Goal: Task Accomplishment & Management: Manage account settings

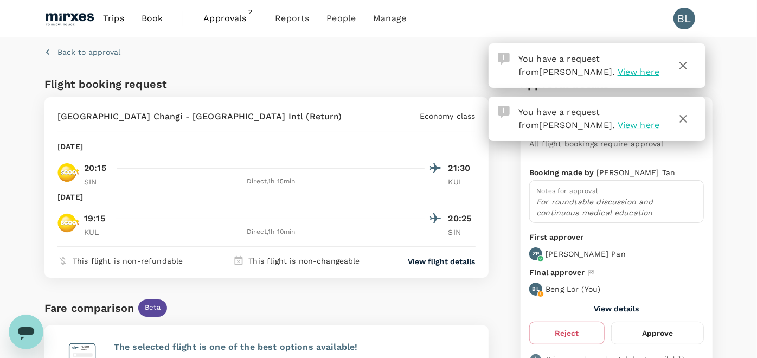
click at [671, 337] on button "Approve" at bounding box center [658, 333] width 93 height 23
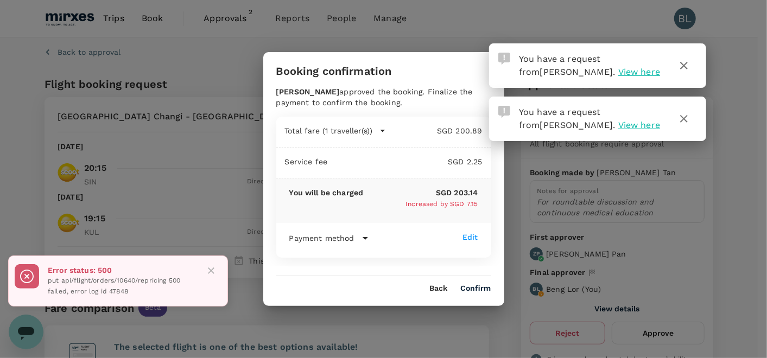
click at [475, 284] on button "Confirm" at bounding box center [476, 288] width 30 height 9
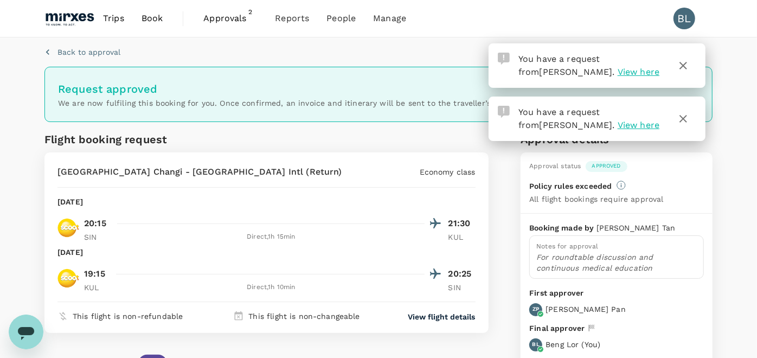
click at [688, 66] on icon "button" at bounding box center [683, 65] width 13 height 13
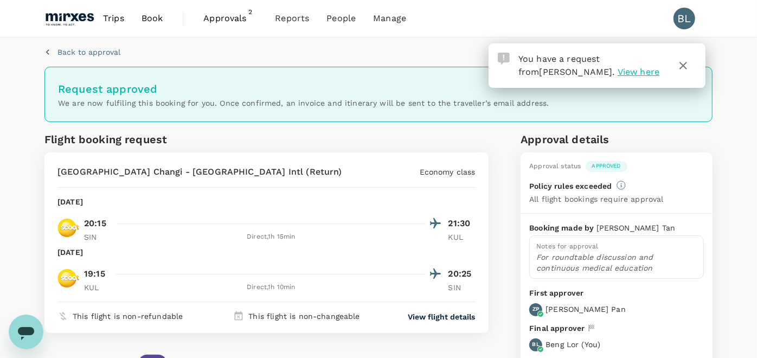
click at [684, 63] on icon "button" at bounding box center [683, 65] width 13 height 13
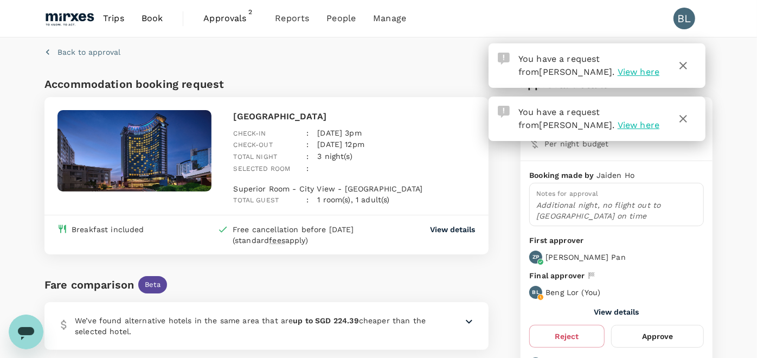
click at [655, 333] on button "Approve" at bounding box center [658, 336] width 93 height 23
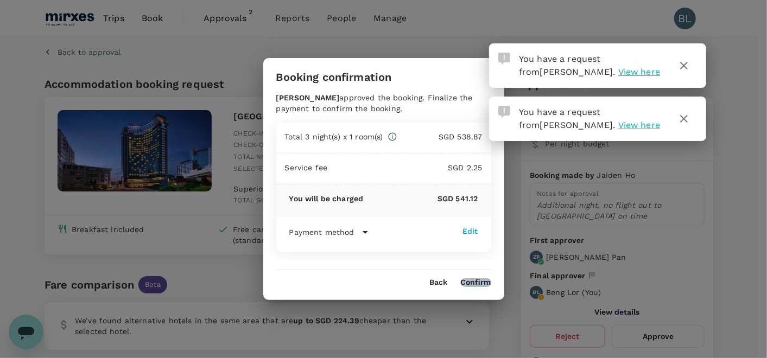
click at [483, 284] on button "Confirm" at bounding box center [476, 282] width 30 height 9
